Goal: Navigation & Orientation: Go to known website

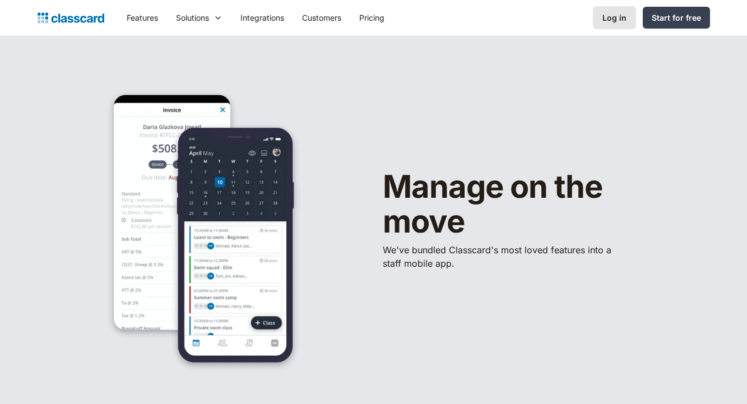
click at [615, 20] on div "Log in" at bounding box center [615, 18] width 24 height 12
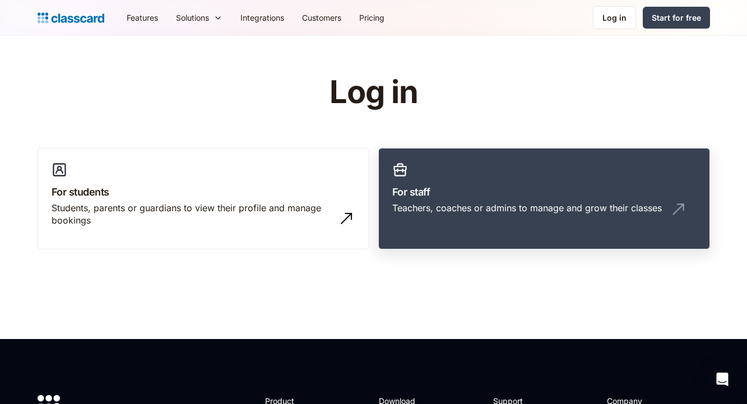
click at [389, 207] on link "For staff Teachers, coaches or admins to manage and grow their classes" at bounding box center [544, 199] width 332 height 102
